Goal: Navigation & Orientation: Find specific page/section

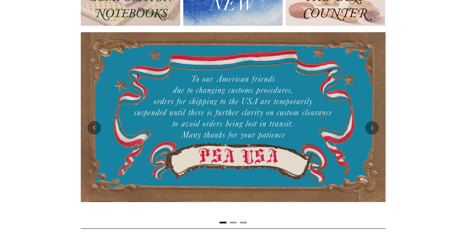
scroll to position [111, 0]
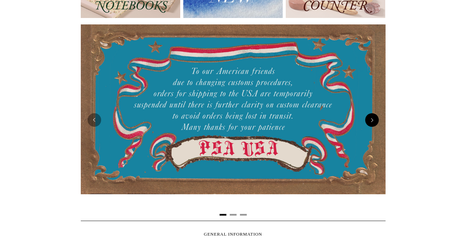
click at [372, 123] on button "Next" at bounding box center [372, 120] width 14 height 14
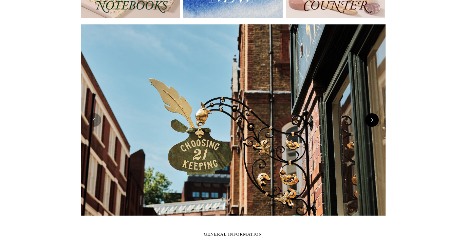
click at [372, 123] on button "Next" at bounding box center [372, 120] width 14 height 14
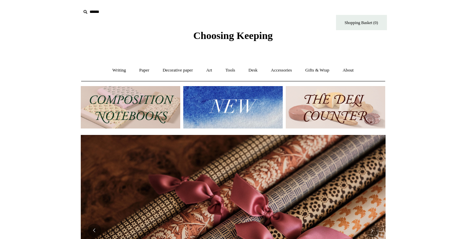
scroll to position [0, 0]
click at [297, 103] on img at bounding box center [335, 107] width 99 height 42
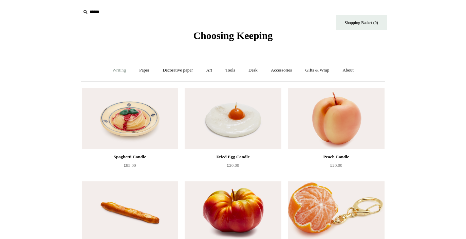
click at [115, 72] on link "Writing +" at bounding box center [119, 70] width 26 height 18
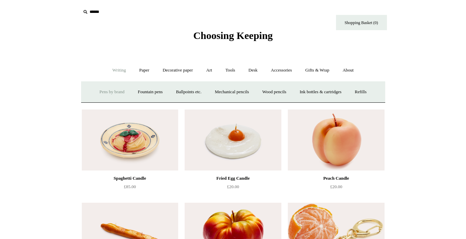
click at [95, 88] on link "Pens by brand +" at bounding box center [111, 92] width 37 height 18
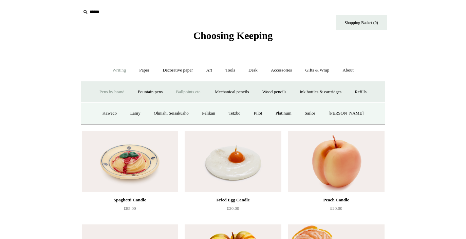
click at [183, 89] on link "Ballpoints etc. +" at bounding box center [189, 92] width 38 height 18
click at [144, 112] on link "All" at bounding box center [152, 113] width 18 height 18
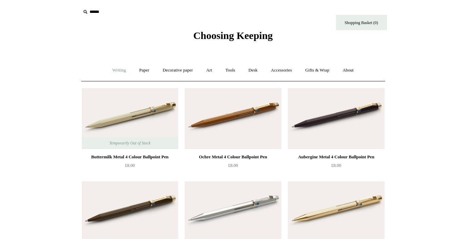
click at [119, 70] on link "Writing +" at bounding box center [119, 70] width 26 height 18
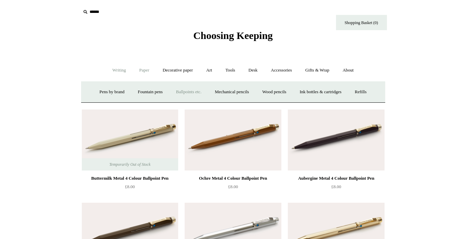
click at [137, 74] on link "Paper +" at bounding box center [144, 70] width 22 height 18
click at [135, 94] on link "Notebooks +" at bounding box center [137, 92] width 31 height 18
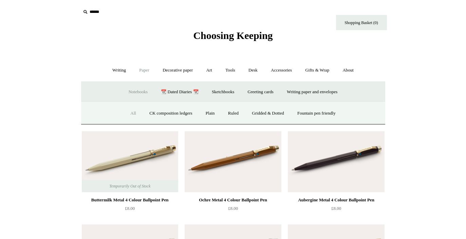
click at [127, 112] on link "All" at bounding box center [133, 113] width 18 height 18
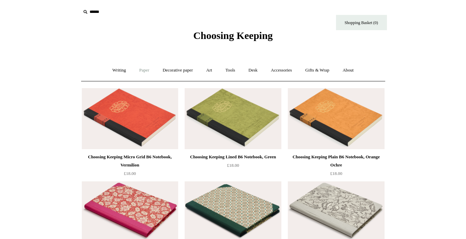
click at [142, 70] on link "Paper +" at bounding box center [144, 70] width 22 height 18
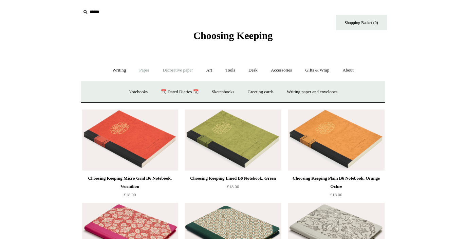
click at [174, 73] on link "Decorative paper +" at bounding box center [177, 70] width 42 height 18
click at [121, 89] on link "All" at bounding box center [130, 92] width 18 height 18
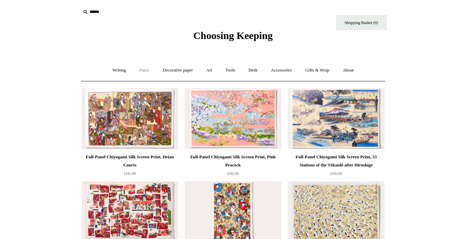
click at [141, 68] on link "Paper +" at bounding box center [144, 70] width 22 height 18
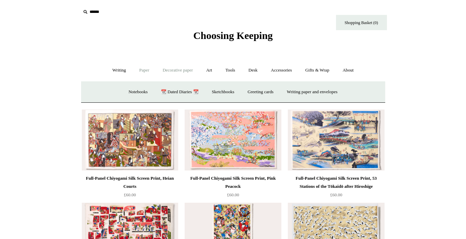
click at [178, 63] on link "Decorative paper +" at bounding box center [177, 70] width 42 height 18
click at [175, 97] on link "Wrapping & decoupage" at bounding box center [167, 92] width 54 height 18
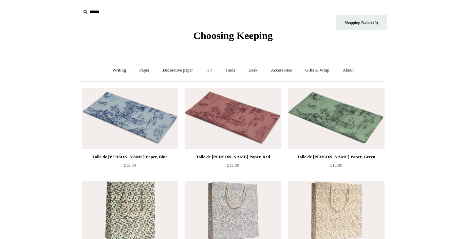
click at [210, 72] on link "Art +" at bounding box center [209, 70] width 18 height 18
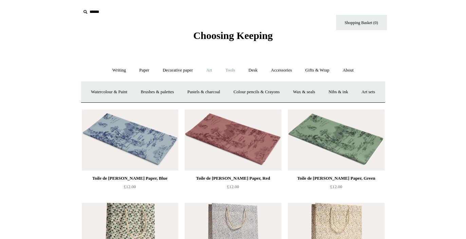
click at [230, 67] on link "Tools +" at bounding box center [230, 70] width 22 height 18
click at [273, 93] on link "Staplers +" at bounding box center [269, 92] width 26 height 18
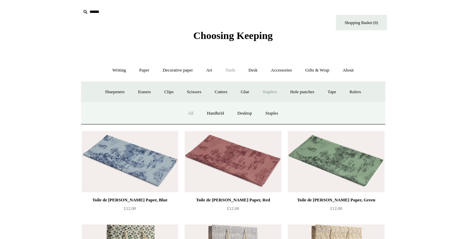
click at [190, 110] on link "All" at bounding box center [191, 113] width 18 height 18
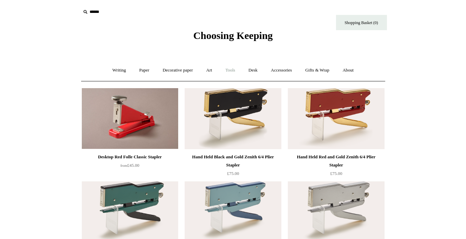
click at [235, 71] on link "Tools +" at bounding box center [230, 70] width 22 height 18
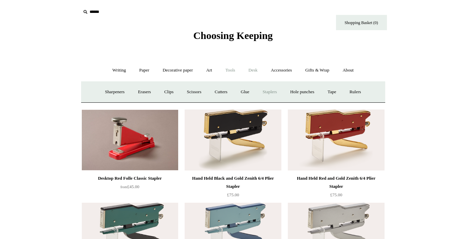
click at [255, 71] on link "Desk +" at bounding box center [252, 70] width 21 height 18
click at [190, 89] on link "Boxes & archiving" at bounding box center [189, 92] width 45 height 18
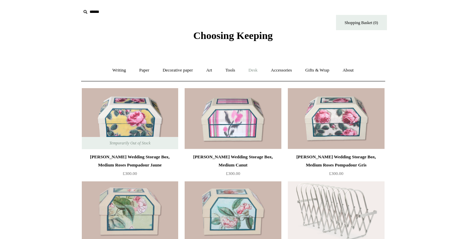
click at [256, 73] on link "Desk +" at bounding box center [252, 70] width 21 height 18
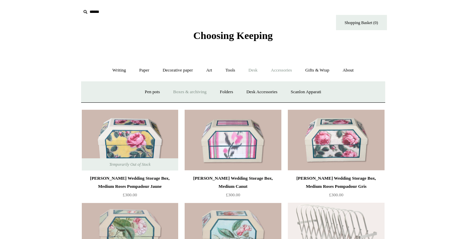
click at [283, 71] on link "Accessories +" at bounding box center [281, 70] width 33 height 18
click at [120, 90] on link "Personal Accessories +" at bounding box center [117, 92] width 49 height 18
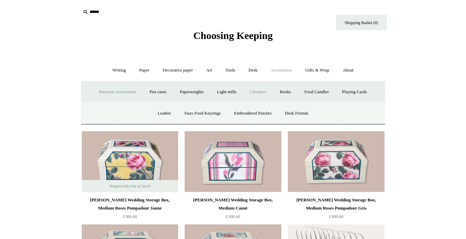
click at [265, 92] on link "Ceramics +" at bounding box center [258, 92] width 29 height 18
click at [265, 92] on link "Ceramics -" at bounding box center [258, 92] width 29 height 18
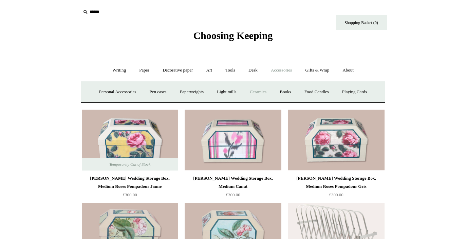
click at [265, 92] on link "Ceramics +" at bounding box center [258, 92] width 29 height 18
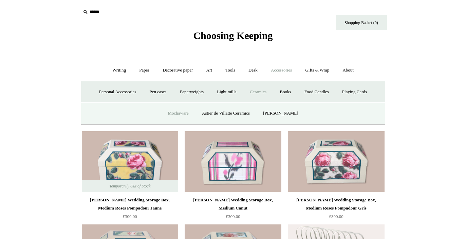
click at [181, 111] on link "Mochaware" at bounding box center [177, 113] width 33 height 18
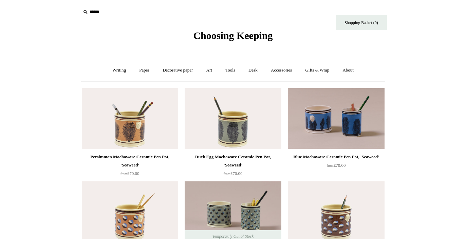
scroll to position [2, 0]
